Goal: Check status

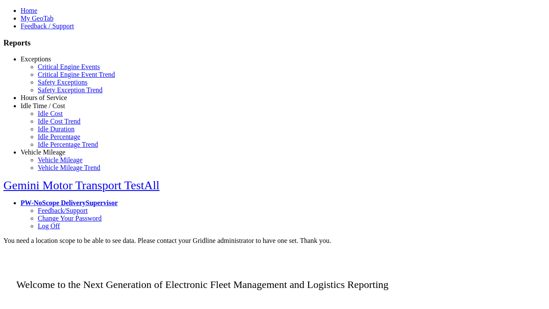
click at [56, 124] on link "HOS Violations" at bounding box center [59, 120] width 43 height 7
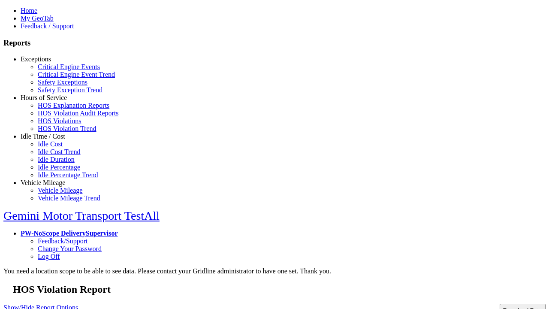
type input "**********"
